Goal: Communication & Community: Connect with others

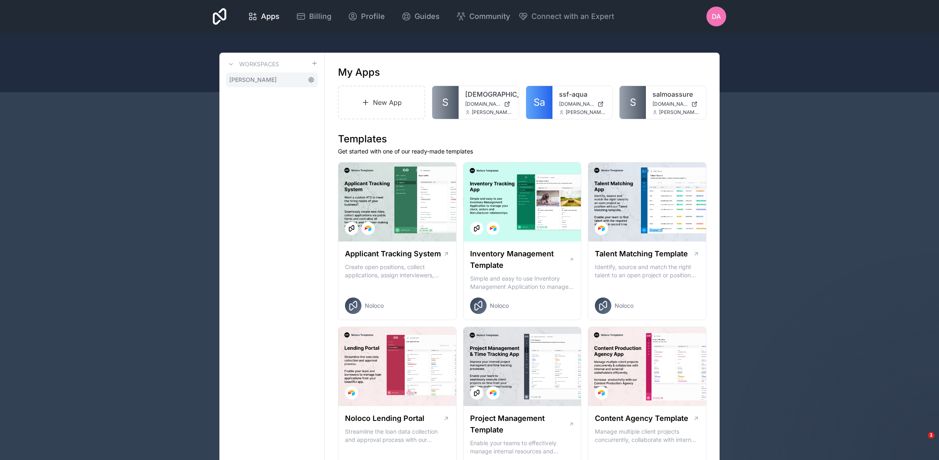
click at [311, 79] on icon at bounding box center [311, 80] width 7 height 7
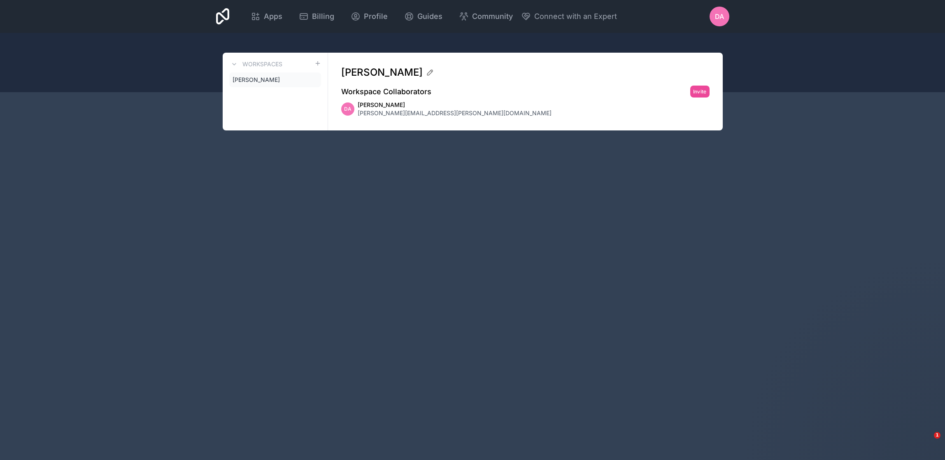
click at [710, 93] on div "[PERSON_NAME] Workspace Collaborators Invite DA [PERSON_NAME] [PERSON_NAME][EMA…" at bounding box center [525, 92] width 395 height 78
click at [700, 92] on button "Invite" at bounding box center [699, 92] width 19 height 12
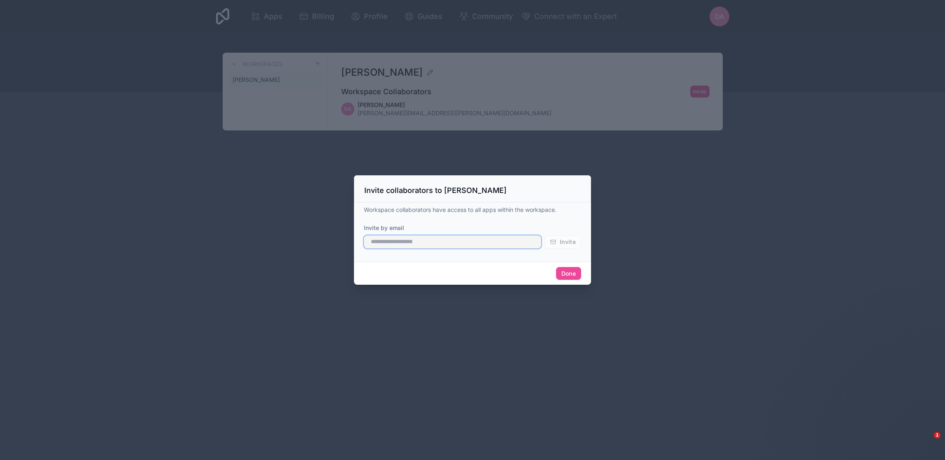
click at [412, 242] on input "text" at bounding box center [452, 241] width 177 height 13
type input "**********"
click at [560, 238] on span "Invite" at bounding box center [568, 241] width 16 height 7
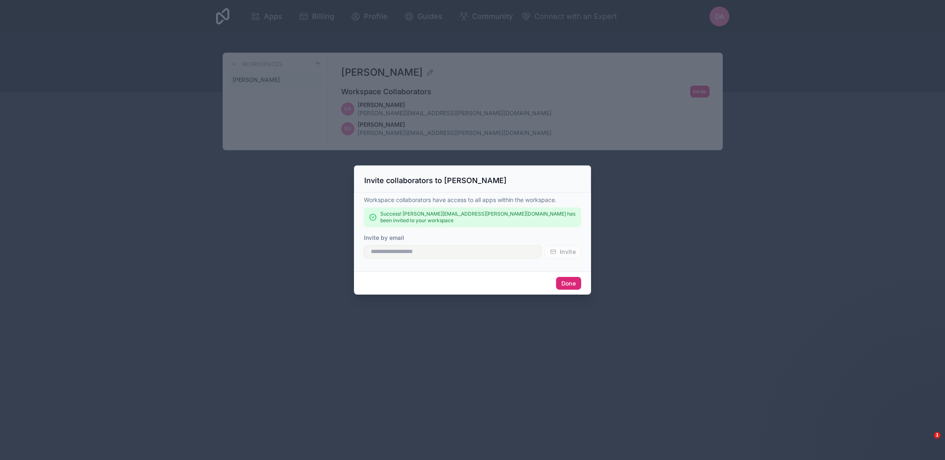
click at [565, 277] on button "Done" at bounding box center [568, 283] width 25 height 13
